Goal: Transaction & Acquisition: Purchase product/service

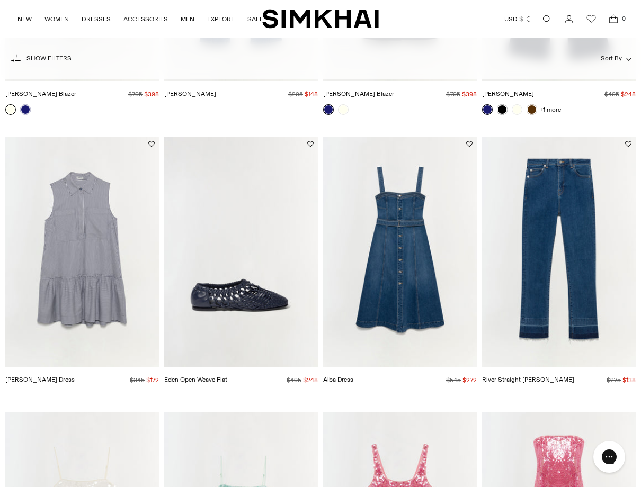
scroll to position [1433, 0]
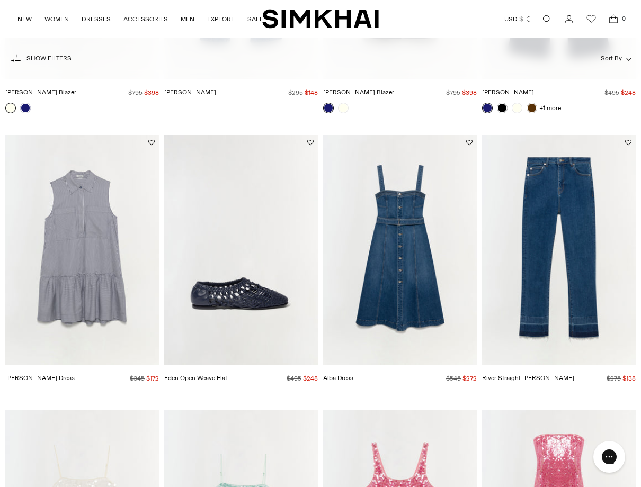
click at [0, 0] on img "Alba Dress" at bounding box center [0, 0] width 0 height 0
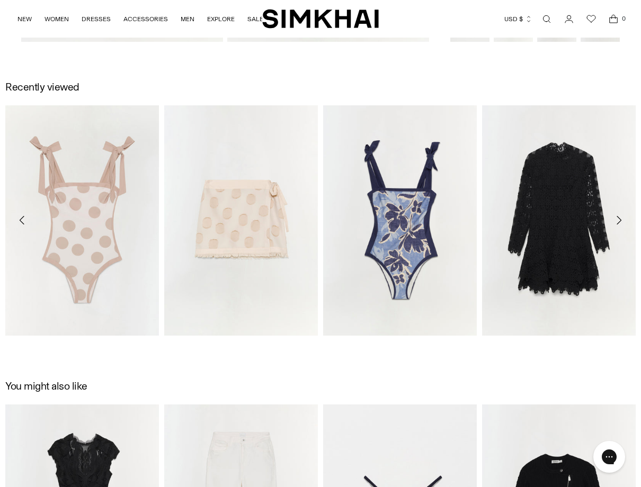
scroll to position [953, 0]
click at [0, 0] on img "Piper One Piece" at bounding box center [0, 0] width 0 height 0
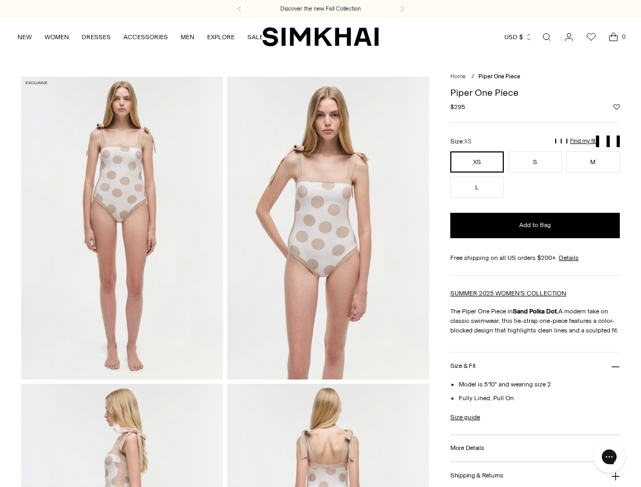
click at [165, 241] on img at bounding box center [122, 228] width 202 height 303
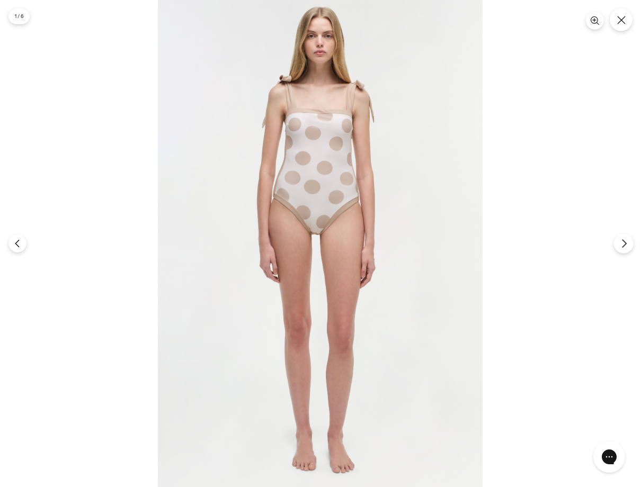
click at [627, 242] on icon "Next" at bounding box center [624, 244] width 10 height 10
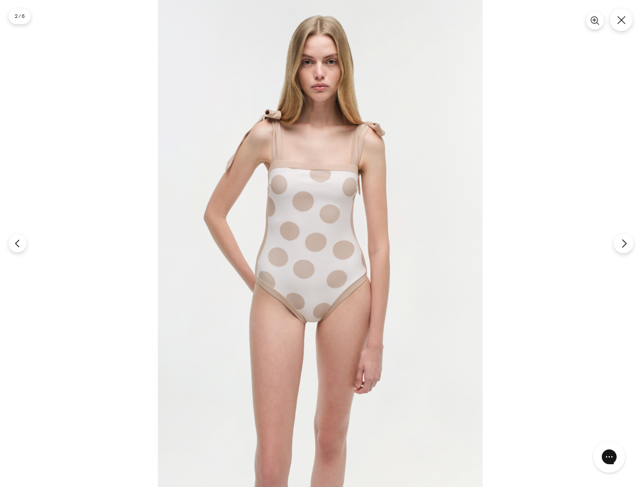
click at [627, 242] on icon "Next" at bounding box center [624, 244] width 10 height 10
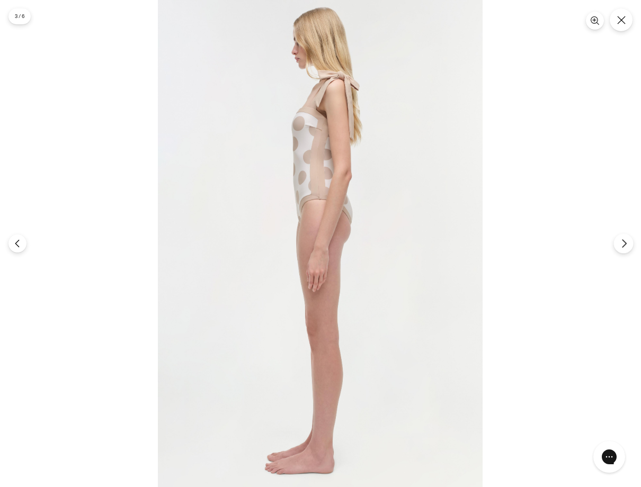
click at [627, 242] on icon "Next" at bounding box center [624, 244] width 10 height 10
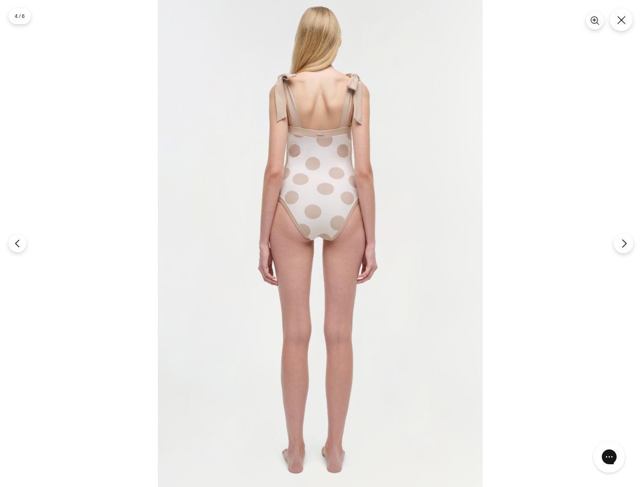
click at [627, 242] on icon "Next" at bounding box center [624, 244] width 10 height 10
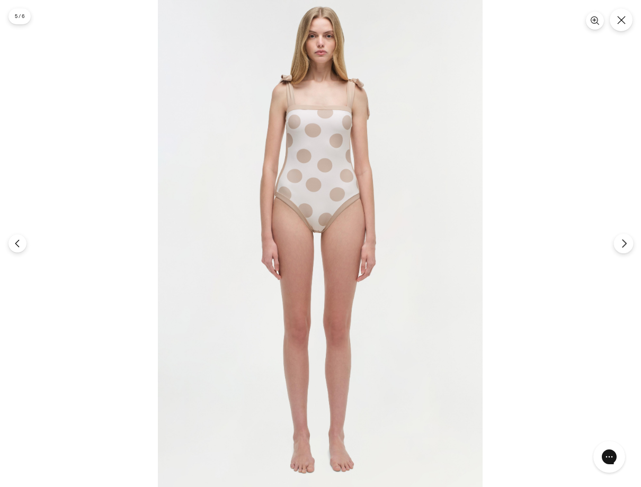
click at [627, 242] on icon "Next" at bounding box center [624, 244] width 10 height 10
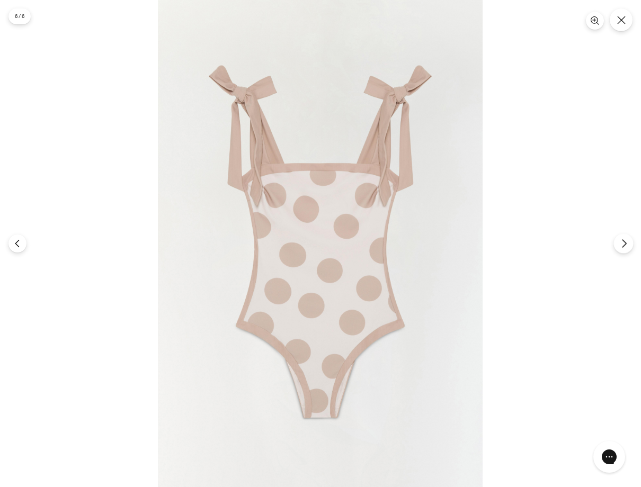
click at [627, 242] on icon "Next" at bounding box center [624, 244] width 10 height 10
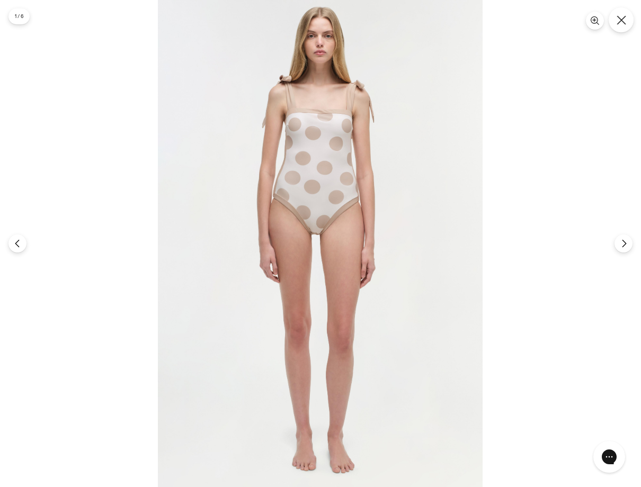
click at [628, 18] on button "Close" at bounding box center [621, 19] width 25 height 25
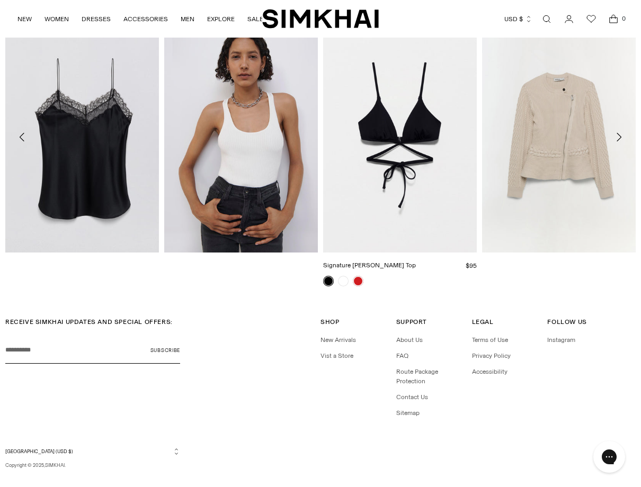
scroll to position [1320, 0]
